Goal: Find specific fact: Find contact information

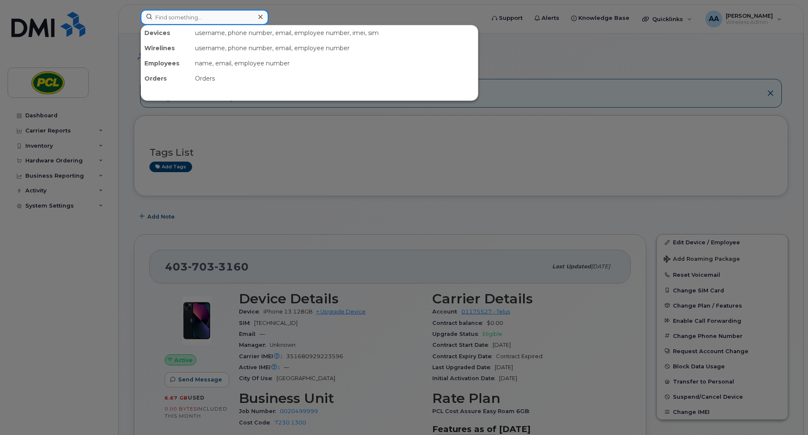
click at [215, 21] on input at bounding box center [205, 17] width 128 height 15
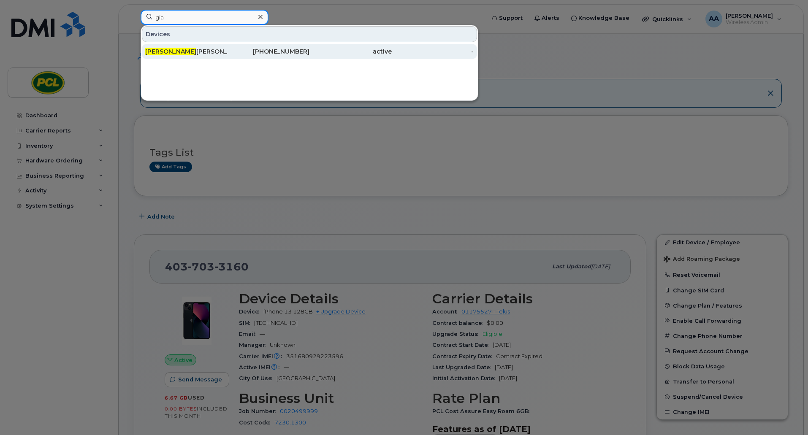
type input "gia"
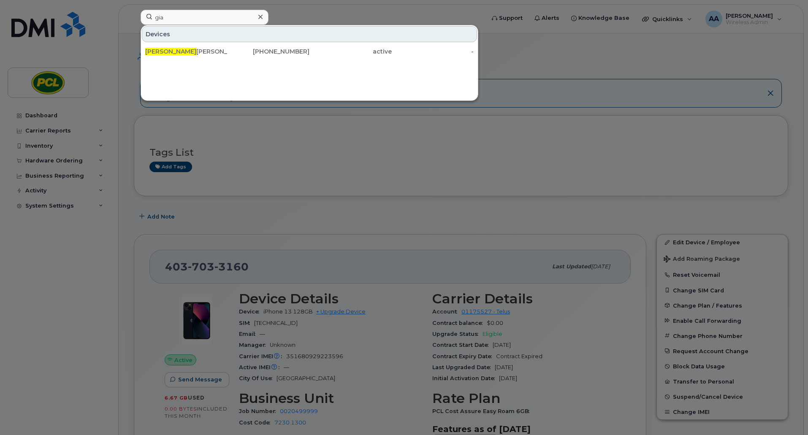
drag, startPoint x: 258, startPoint y: 267, endPoint x: 183, endPoint y: 270, distance: 75.7
click at [183, 270] on div at bounding box center [404, 217] width 808 height 435
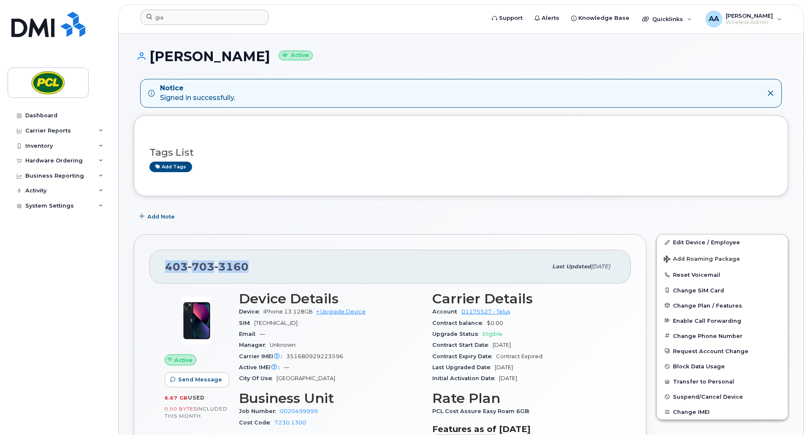
drag, startPoint x: 246, startPoint y: 266, endPoint x: 163, endPoint y: 270, distance: 83.7
click at [163, 270] on div "403 703 3160 Last updated Sep 19, 2023" at bounding box center [390, 267] width 481 height 34
copy span "403 703 3160"
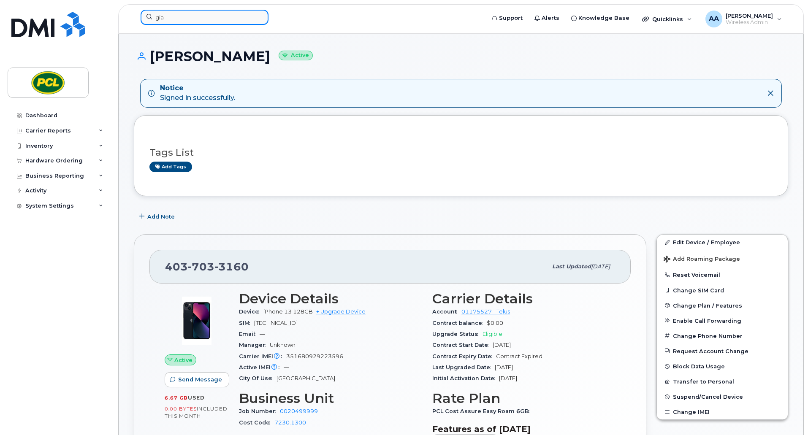
click at [184, 17] on input "gia" at bounding box center [205, 17] width 128 height 15
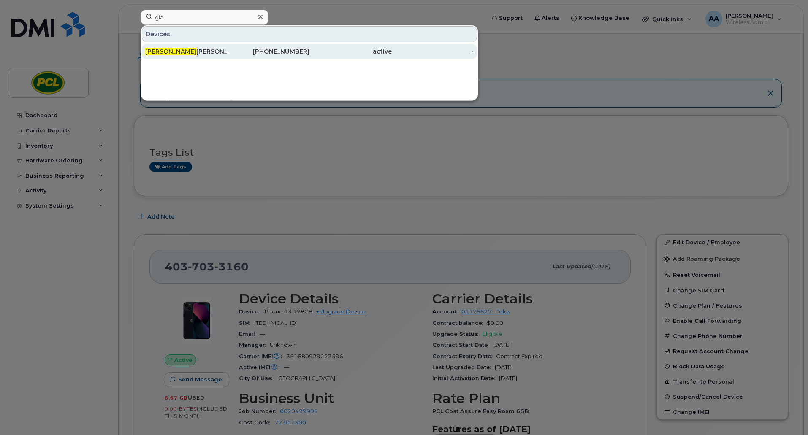
click at [191, 54] on div "Gia ncarlo DaSIlva" at bounding box center [186, 51] width 82 height 8
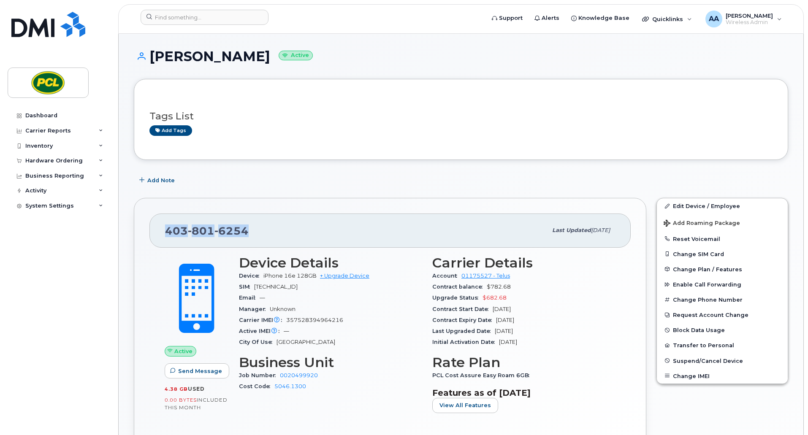
drag, startPoint x: 255, startPoint y: 231, endPoint x: 162, endPoint y: 225, distance: 93.1
click at [162, 225] on div "[PHONE_NUMBER] Last updated [DATE]" at bounding box center [390, 231] width 481 height 34
copy span "[PHONE_NUMBER]"
